Goal: Use online tool/utility: Utilize a website feature to perform a specific function

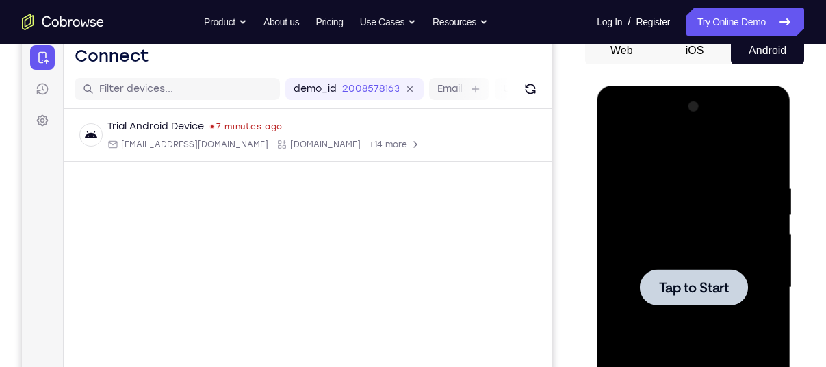
scroll to position [141, 0]
click at [692, 267] on div at bounding box center [693, 287] width 172 height 383
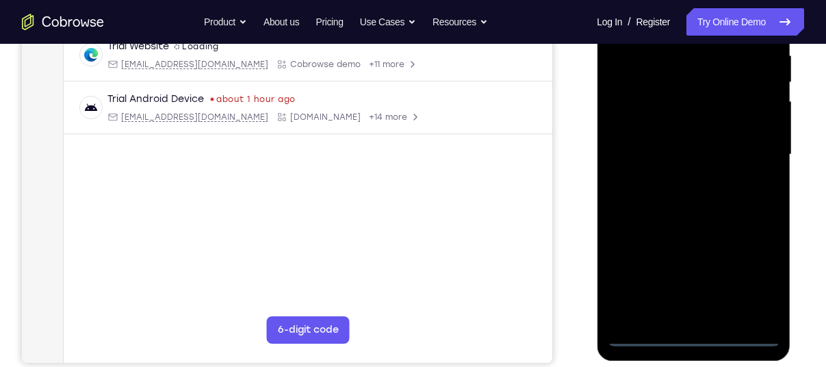
scroll to position [283, 0]
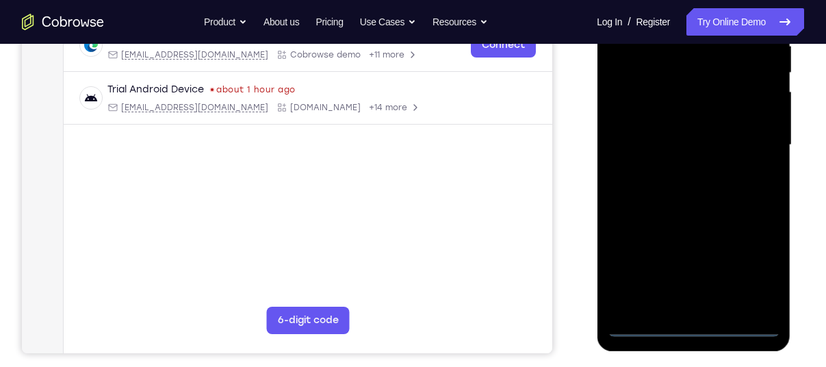
click at [686, 329] on div at bounding box center [693, 144] width 172 height 383
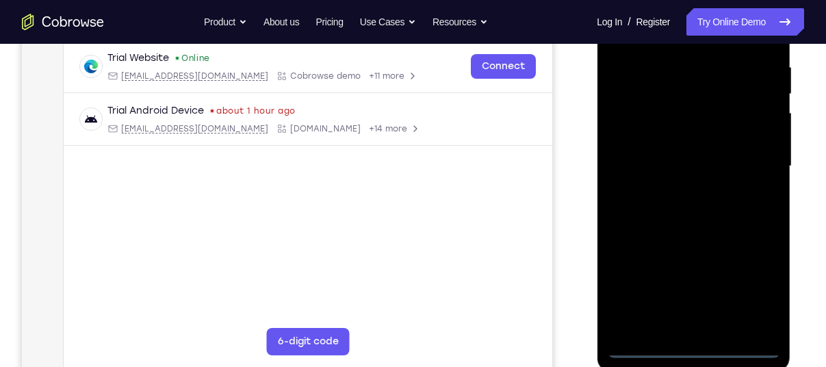
scroll to position [259, 0]
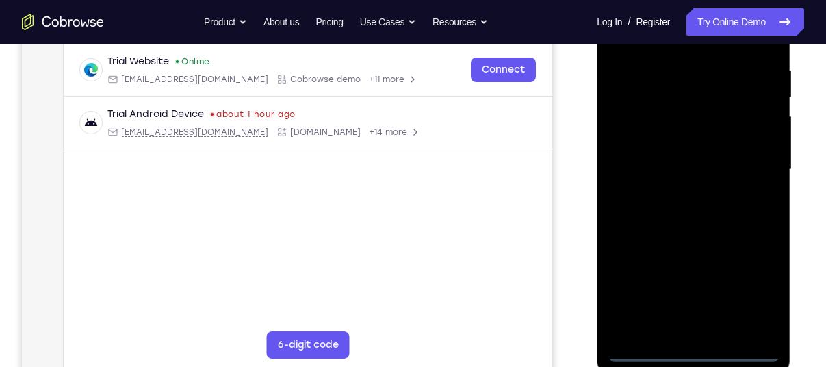
click at [759, 300] on div at bounding box center [693, 169] width 172 height 383
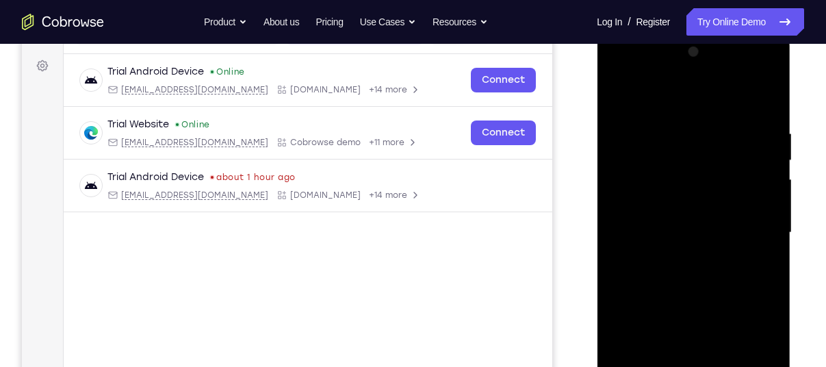
scroll to position [172, 0]
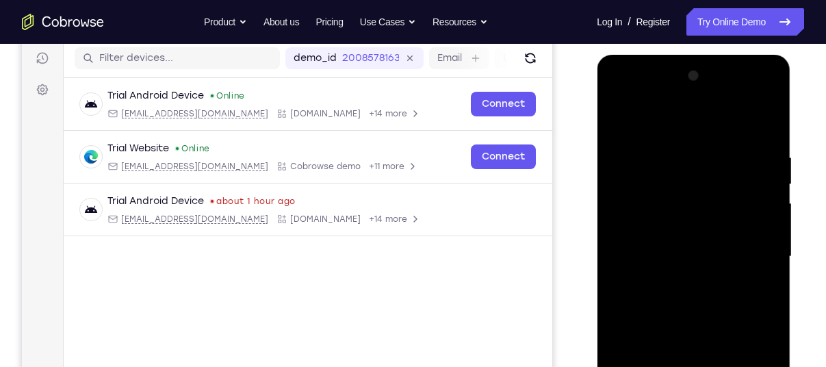
click at [653, 126] on div at bounding box center [693, 256] width 172 height 383
click at [665, 181] on div at bounding box center [693, 256] width 172 height 383
click at [632, 226] on div at bounding box center [693, 256] width 172 height 383
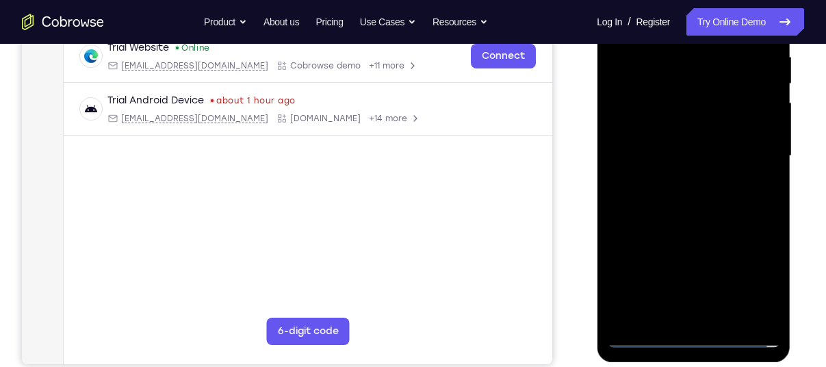
scroll to position [198, 0]
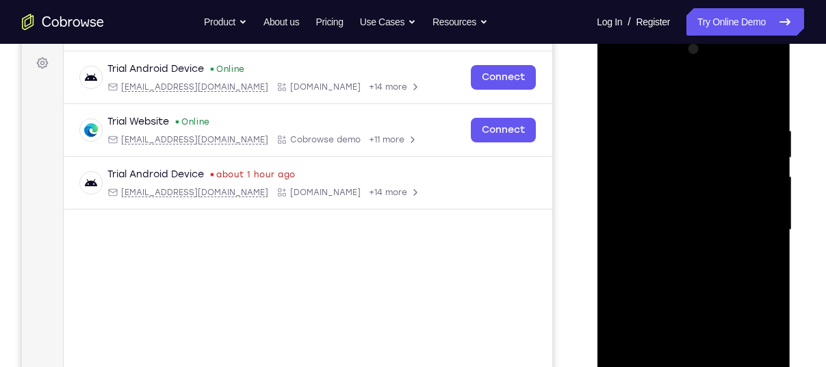
click at [765, 97] on div at bounding box center [693, 229] width 172 height 383
click at [681, 117] on div at bounding box center [693, 229] width 172 height 383
click at [693, 248] on div at bounding box center [693, 229] width 172 height 383
click at [694, 249] on div at bounding box center [693, 229] width 172 height 383
click at [761, 293] on div at bounding box center [693, 229] width 172 height 383
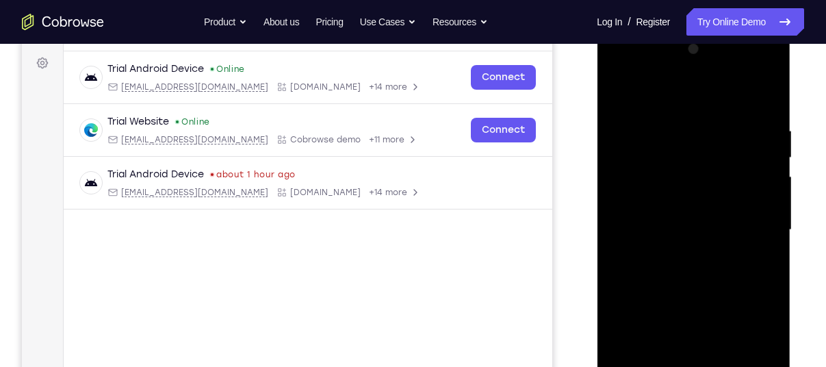
click at [753, 253] on div at bounding box center [693, 229] width 172 height 383
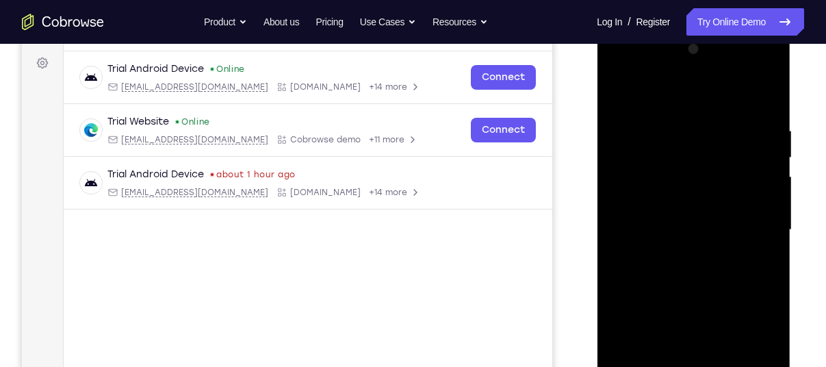
click at [753, 253] on div at bounding box center [693, 229] width 172 height 383
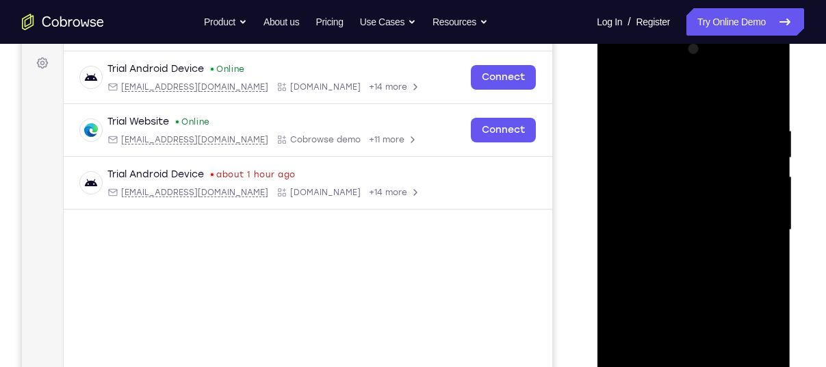
click at [753, 253] on div at bounding box center [693, 229] width 172 height 383
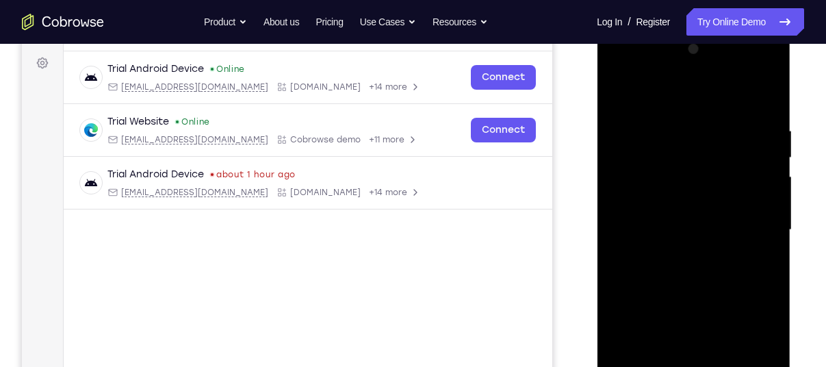
click at [753, 253] on div at bounding box center [693, 229] width 172 height 383
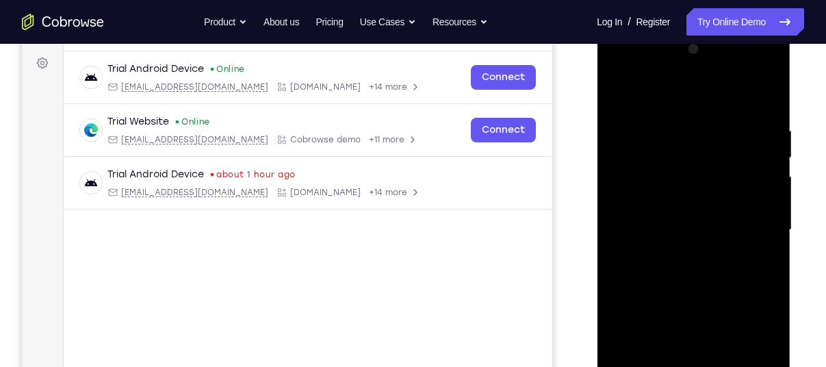
click at [676, 285] on div at bounding box center [693, 229] width 172 height 383
click at [683, 293] on div at bounding box center [693, 229] width 172 height 383
click at [703, 291] on div at bounding box center [693, 229] width 172 height 383
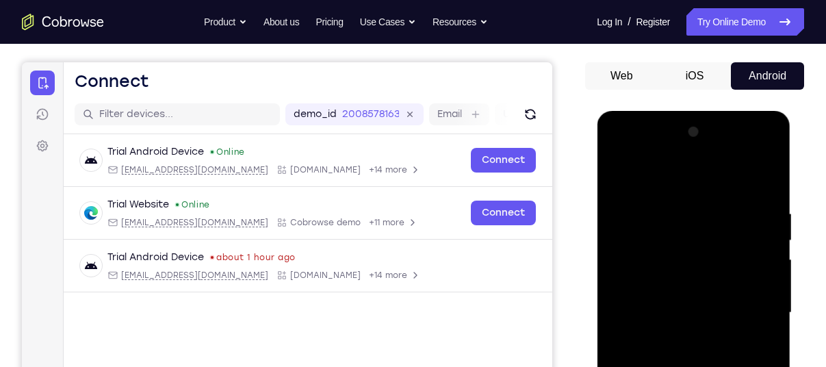
scroll to position [115, 0]
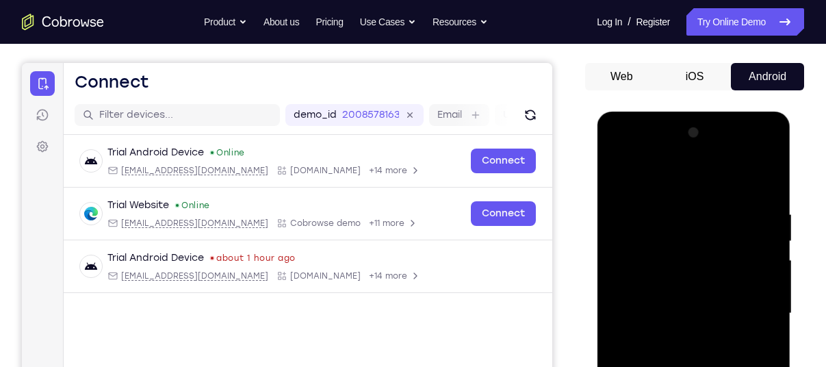
click at [768, 181] on div at bounding box center [693, 313] width 172 height 383
click at [691, 196] on div at bounding box center [693, 313] width 172 height 383
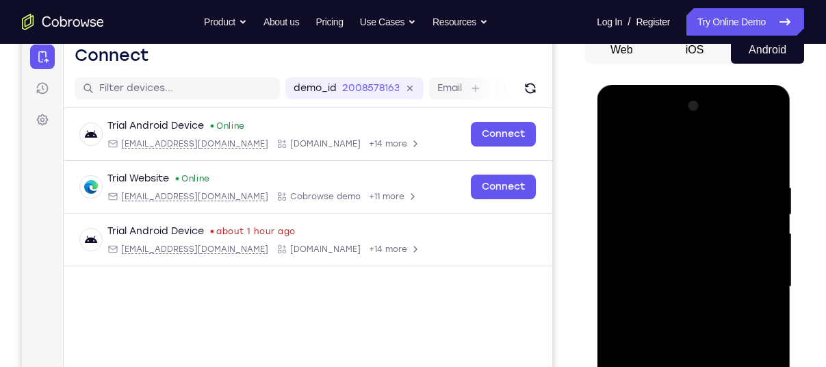
scroll to position [140, 0]
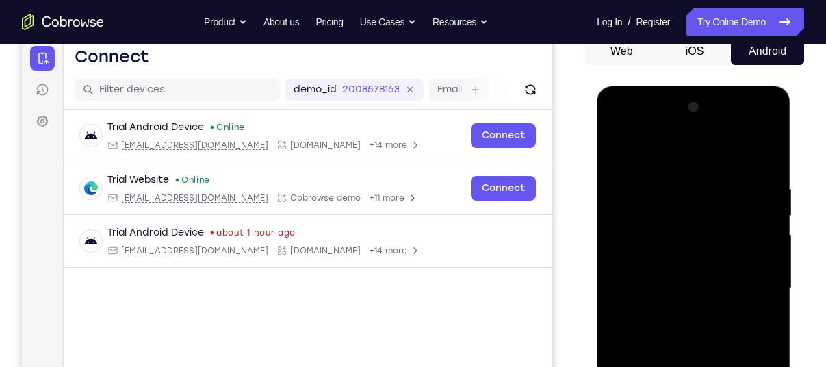
click at [768, 154] on div at bounding box center [693, 287] width 172 height 383
click at [612, 173] on div at bounding box center [693, 287] width 172 height 383
drag, startPoint x: 695, startPoint y: 237, endPoint x: 672, endPoint y: 248, distance: 25.1
click at [672, 248] on div at bounding box center [693, 287] width 172 height 383
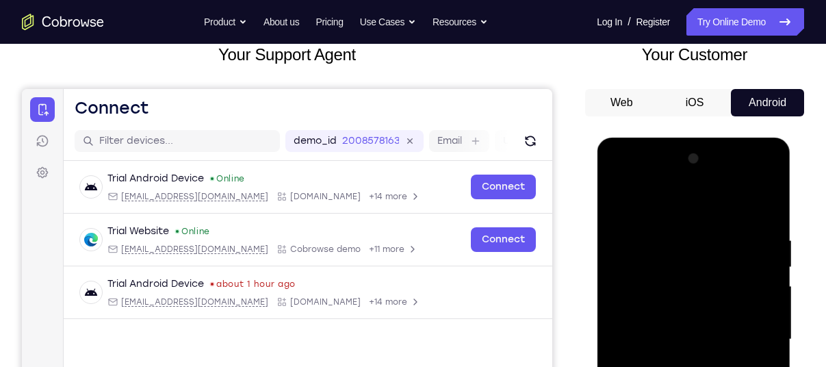
scroll to position [90, 0]
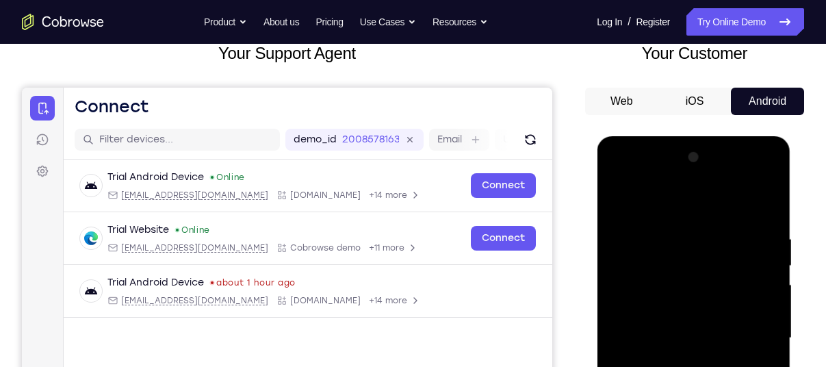
click at [768, 200] on div at bounding box center [693, 337] width 172 height 383
click at [691, 222] on div at bounding box center [693, 337] width 172 height 383
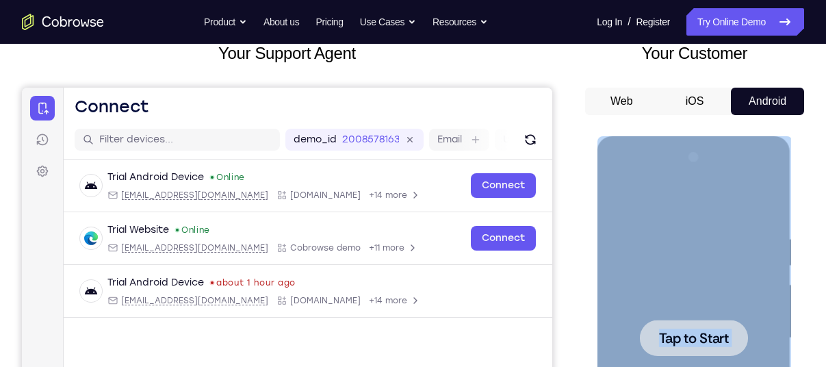
click at [718, 310] on div at bounding box center [693, 337] width 172 height 383
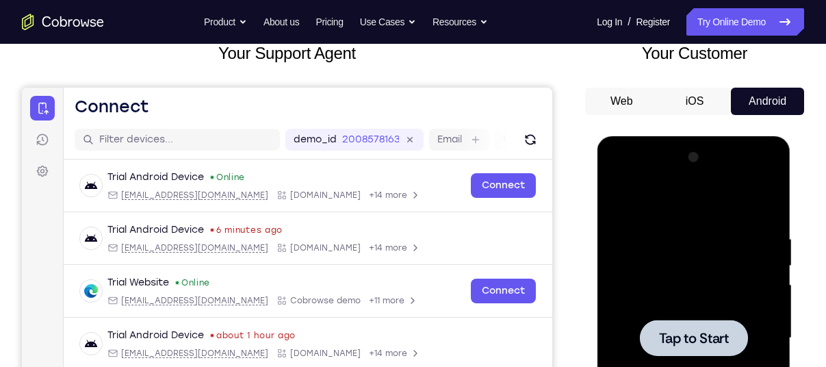
click at [700, 263] on div at bounding box center [693, 337] width 172 height 383
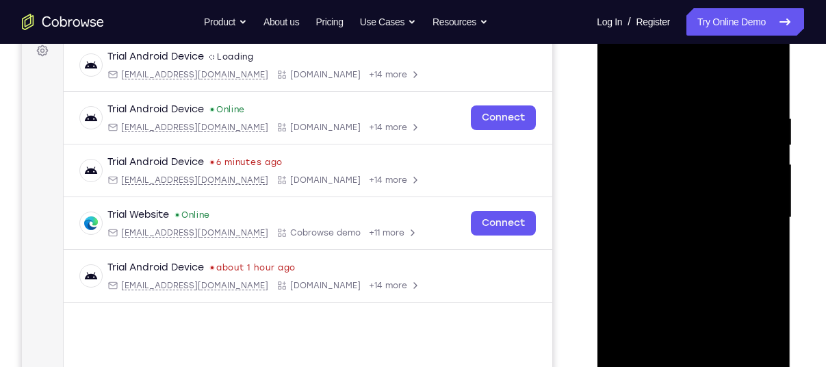
scroll to position [309, 0]
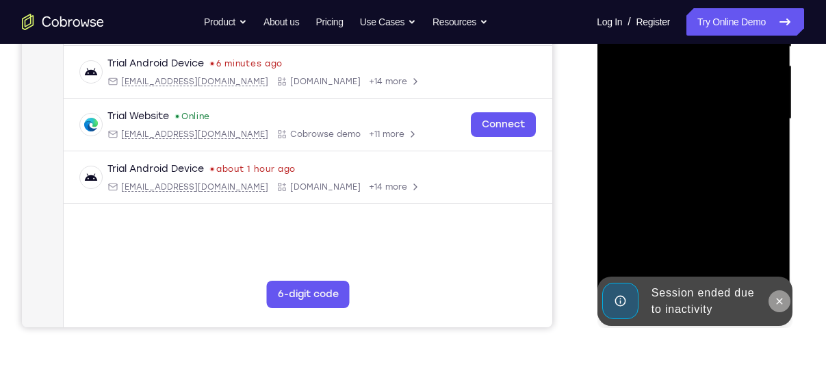
click at [780, 306] on button at bounding box center [779, 301] width 22 height 22
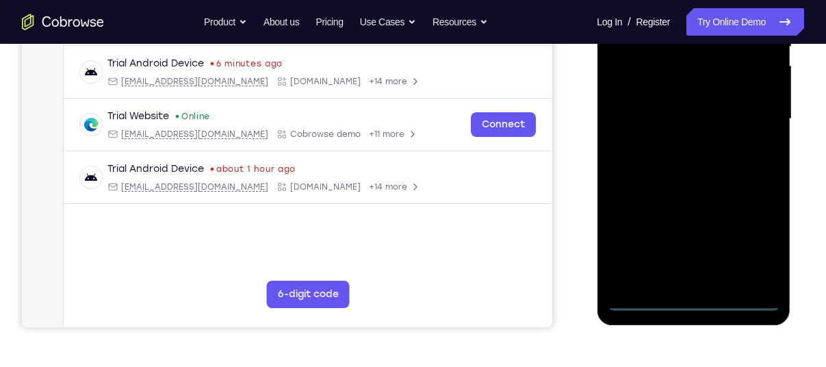
click at [692, 299] on div at bounding box center [693, 118] width 172 height 383
click at [753, 251] on div at bounding box center [693, 118] width 172 height 383
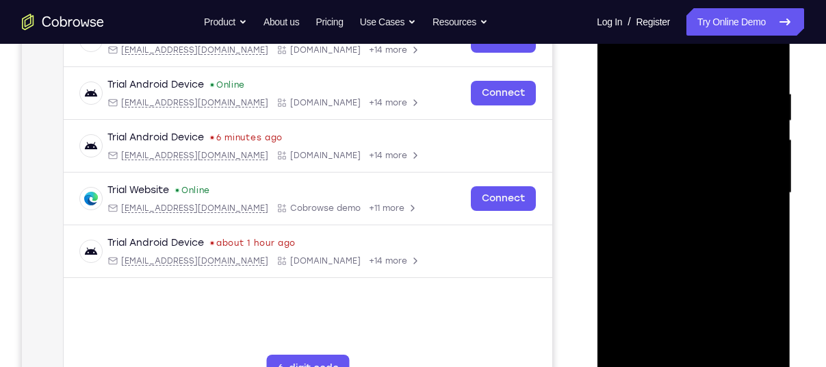
click at [665, 64] on div at bounding box center [693, 192] width 172 height 383
click at [670, 117] on div at bounding box center [693, 192] width 172 height 383
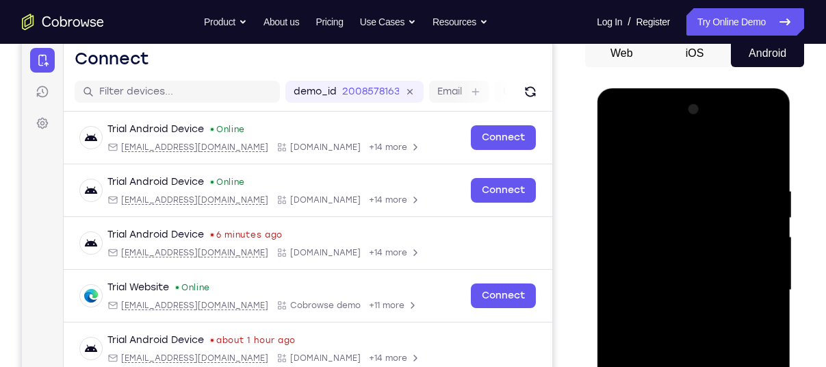
scroll to position [137, 0]
